Goal: Task Accomplishment & Management: Use online tool/utility

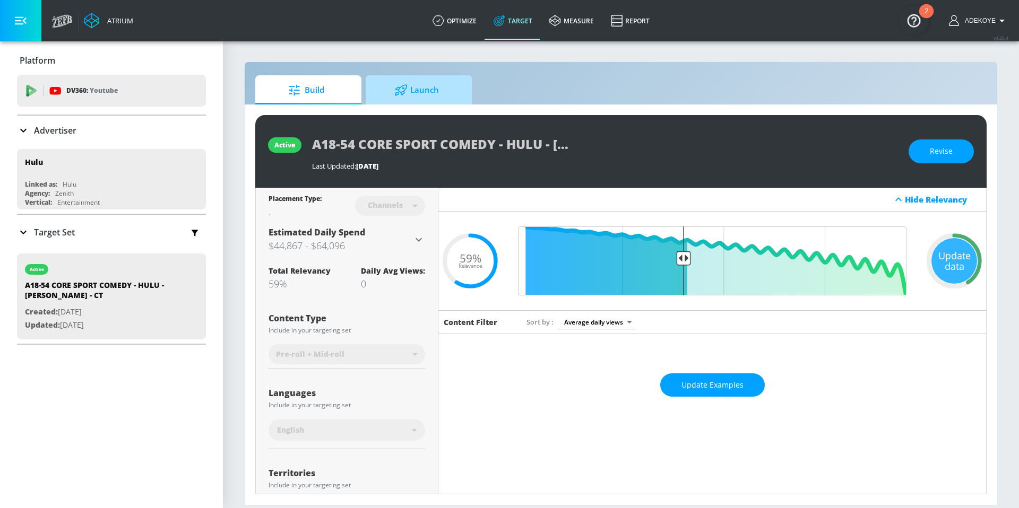
click at [418, 97] on span "Launch" at bounding box center [416, 89] width 81 height 25
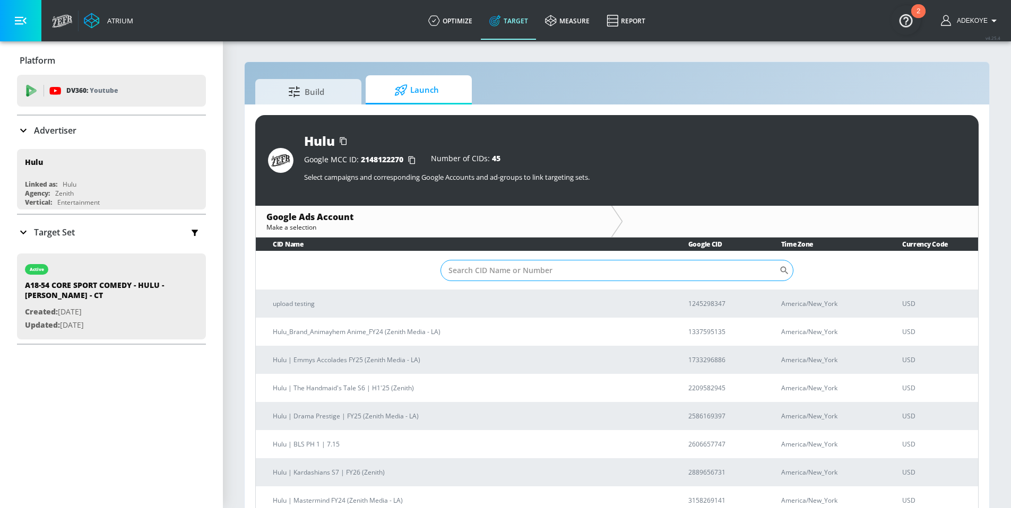
click at [495, 272] on input "Sort By" at bounding box center [609, 270] width 339 height 21
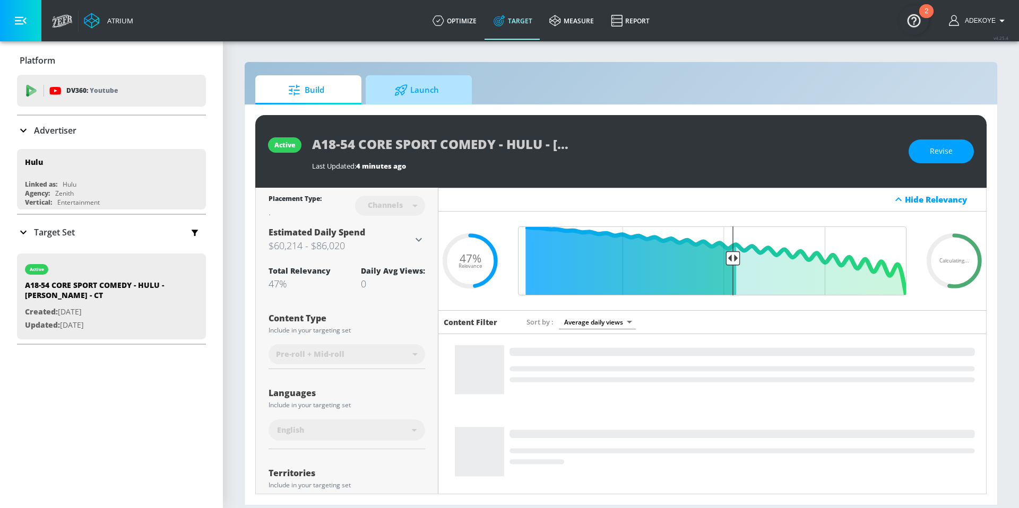
click at [444, 98] on span "Launch" at bounding box center [416, 89] width 81 height 25
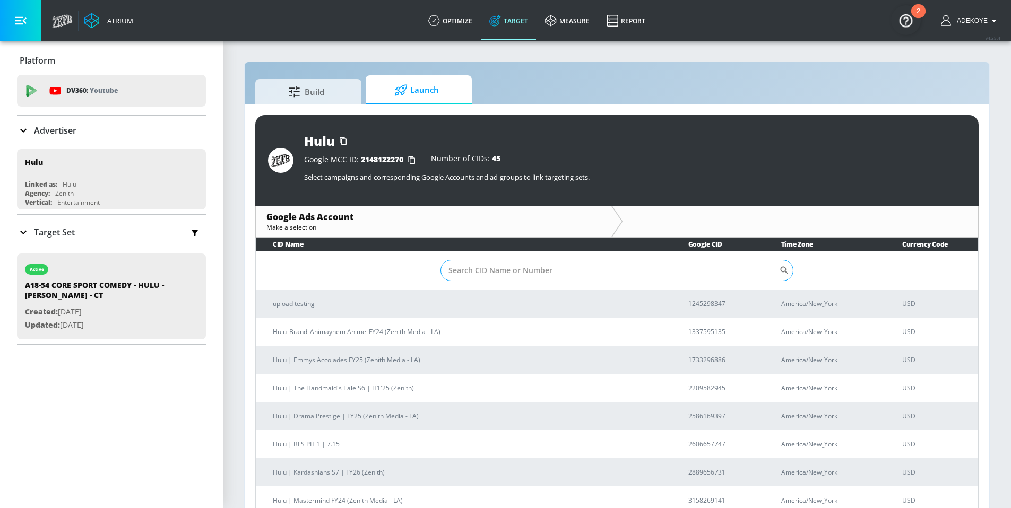
click at [482, 273] on input "Sort By" at bounding box center [609, 270] width 339 height 21
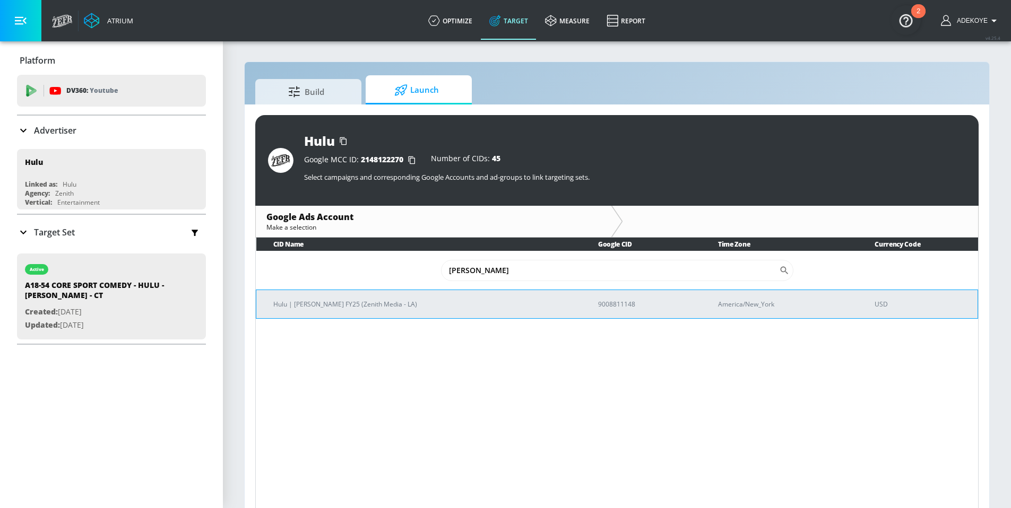
type input "[PERSON_NAME]"
click at [367, 303] on p "Hulu | [PERSON_NAME] FY25 (Zenith Media - LA)" at bounding box center [422, 304] width 299 height 11
